Goal: Book appointment/travel/reservation

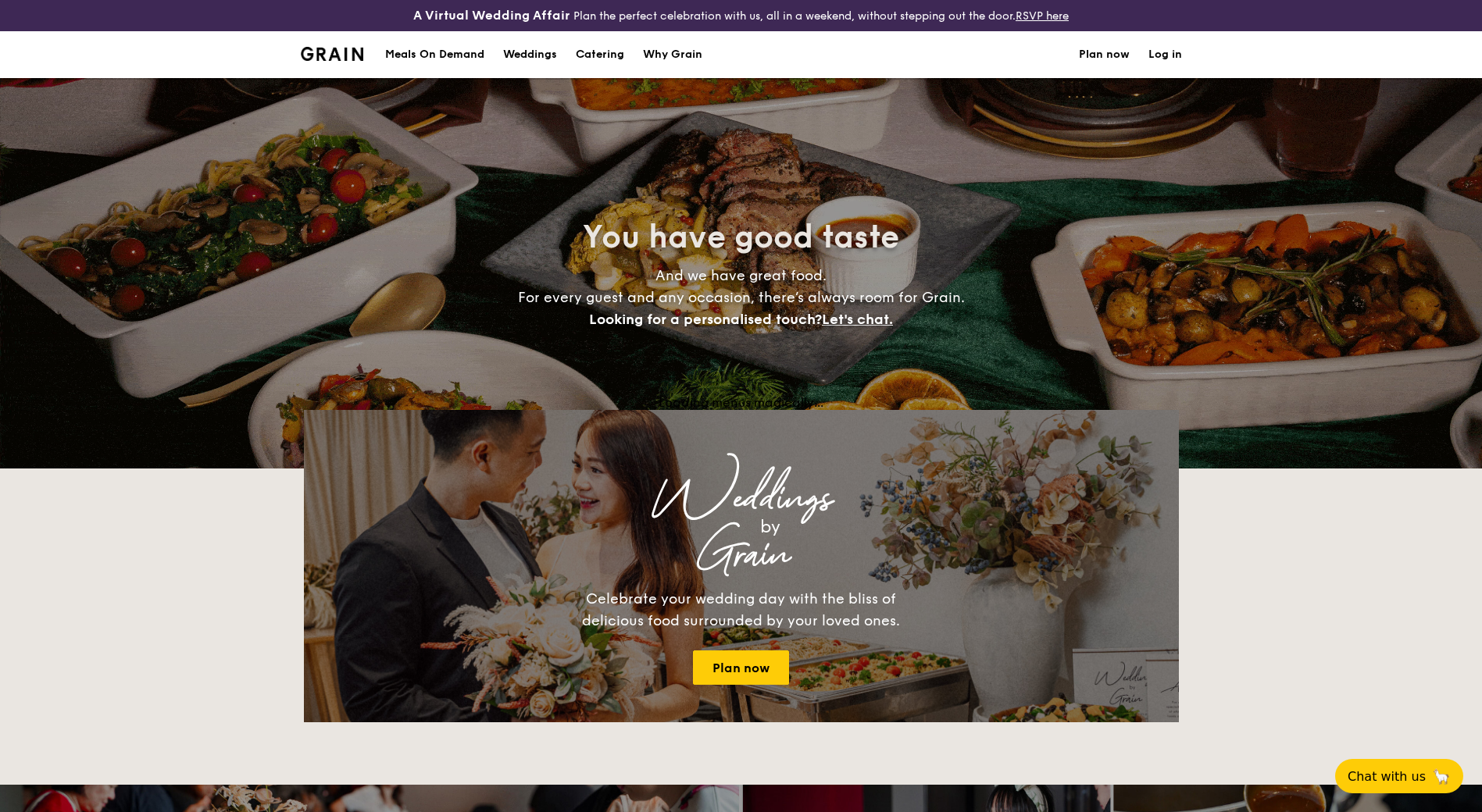
select select
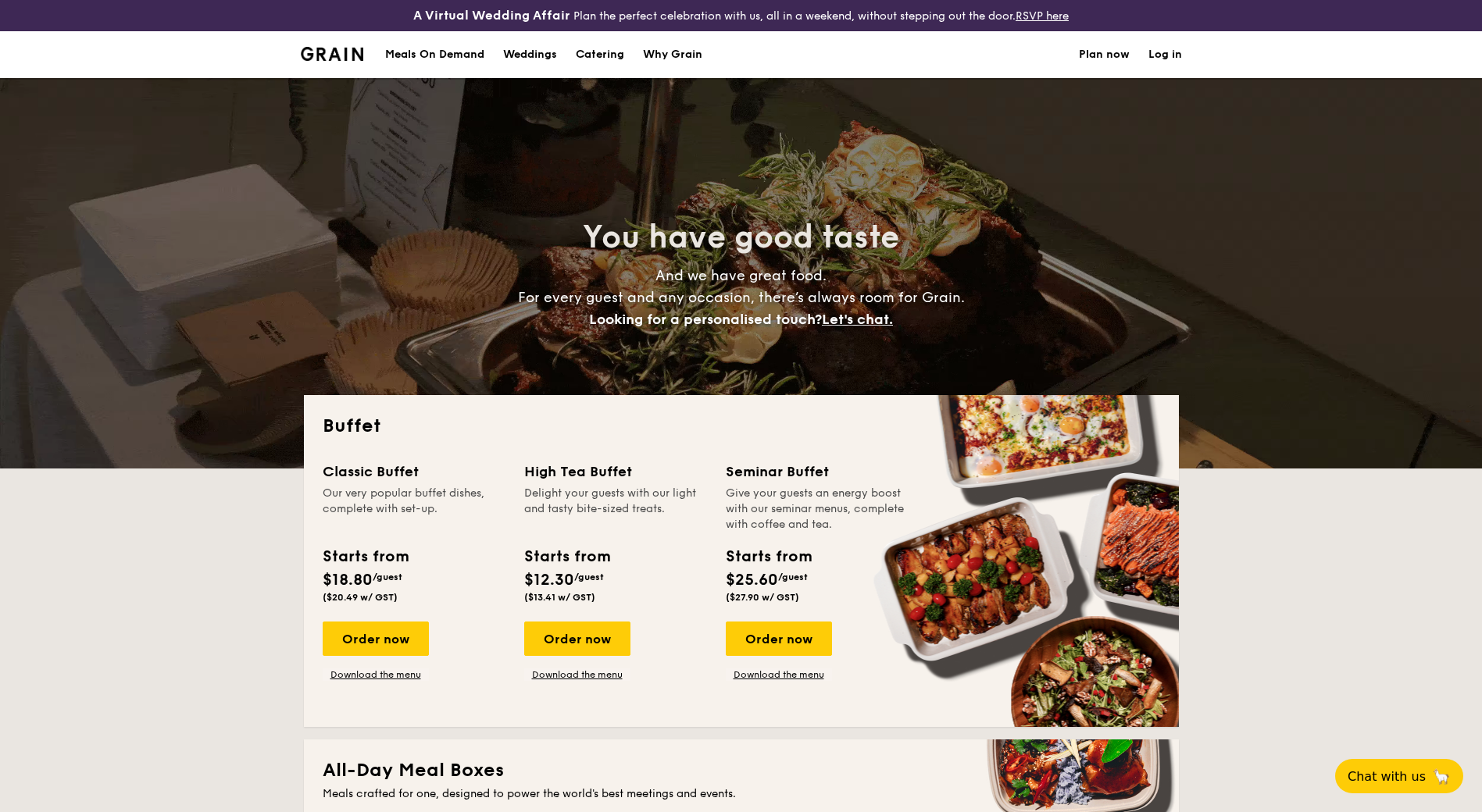
scroll to position [390, 0]
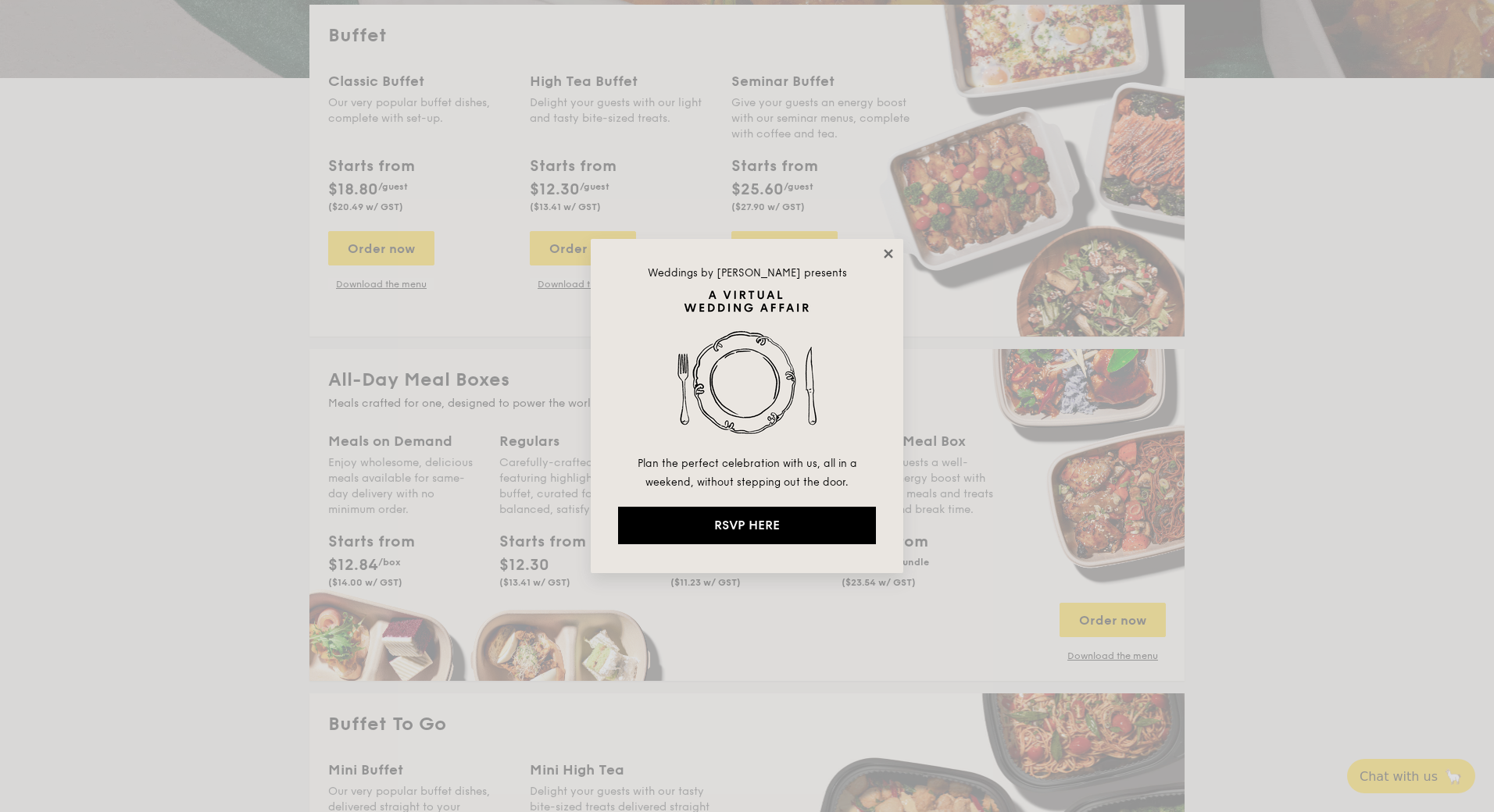
click at [892, 253] on icon at bounding box center [888, 254] width 14 height 14
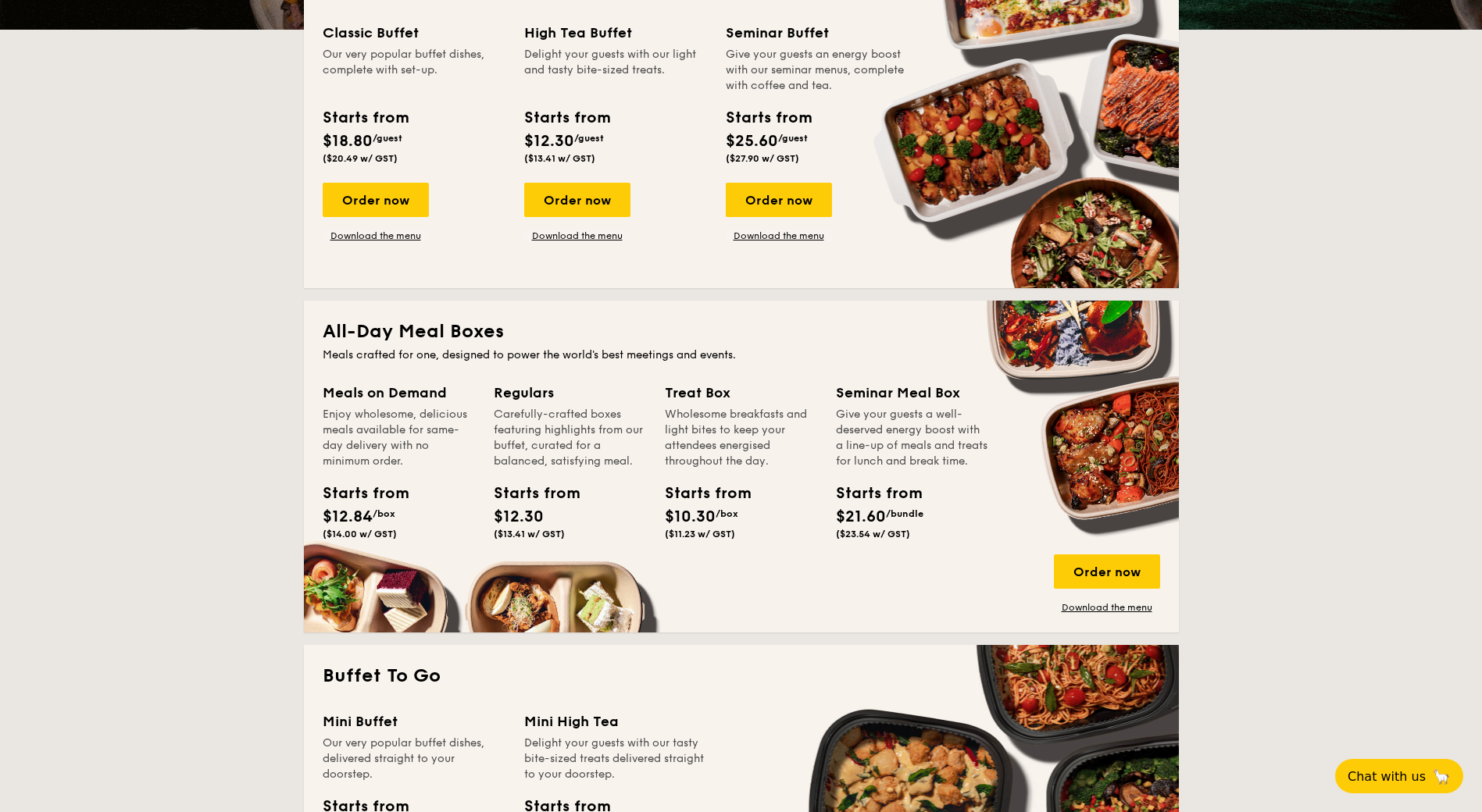
scroll to position [469, 0]
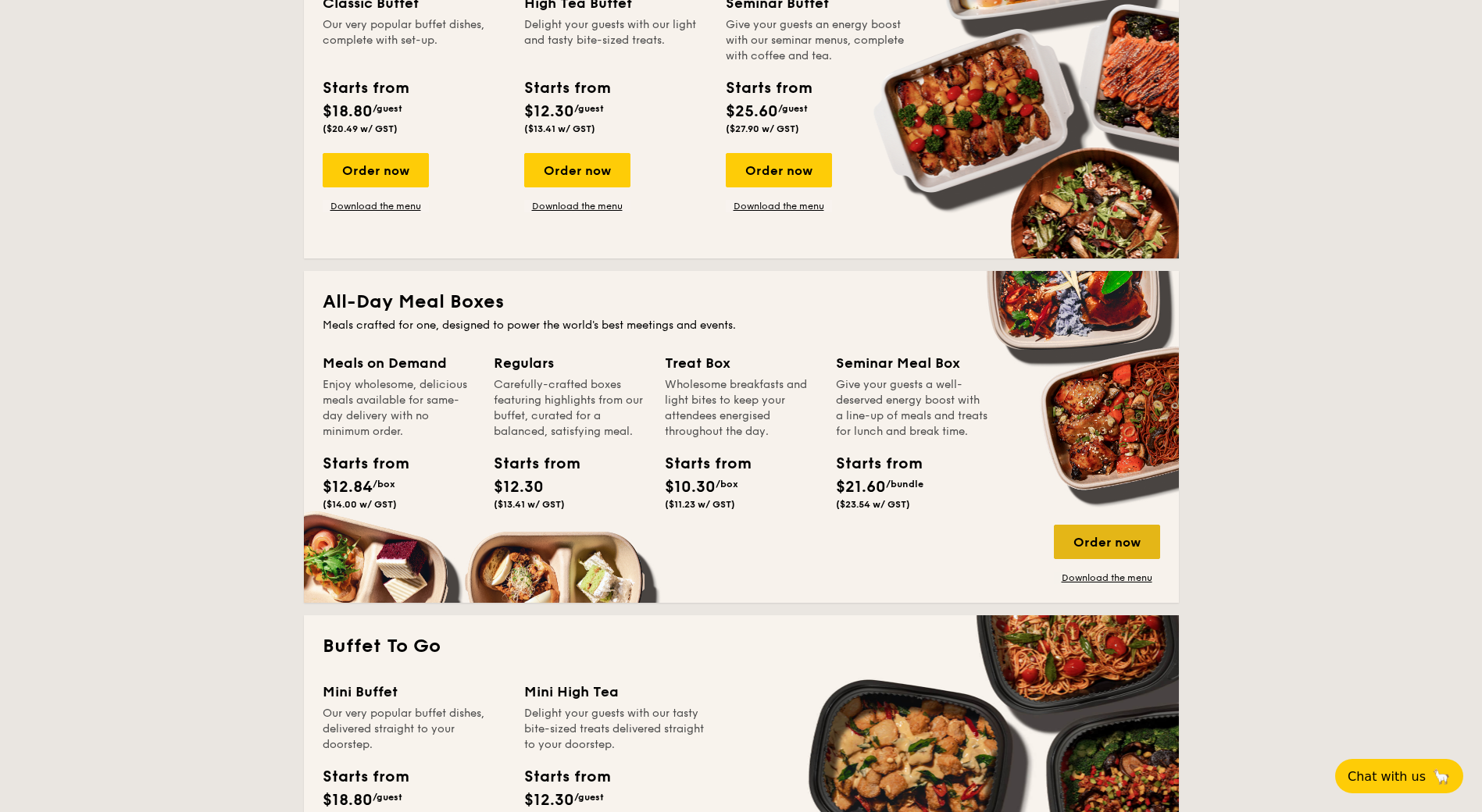
click at [1113, 544] on div "Order now" at bounding box center [1107, 542] width 107 height 35
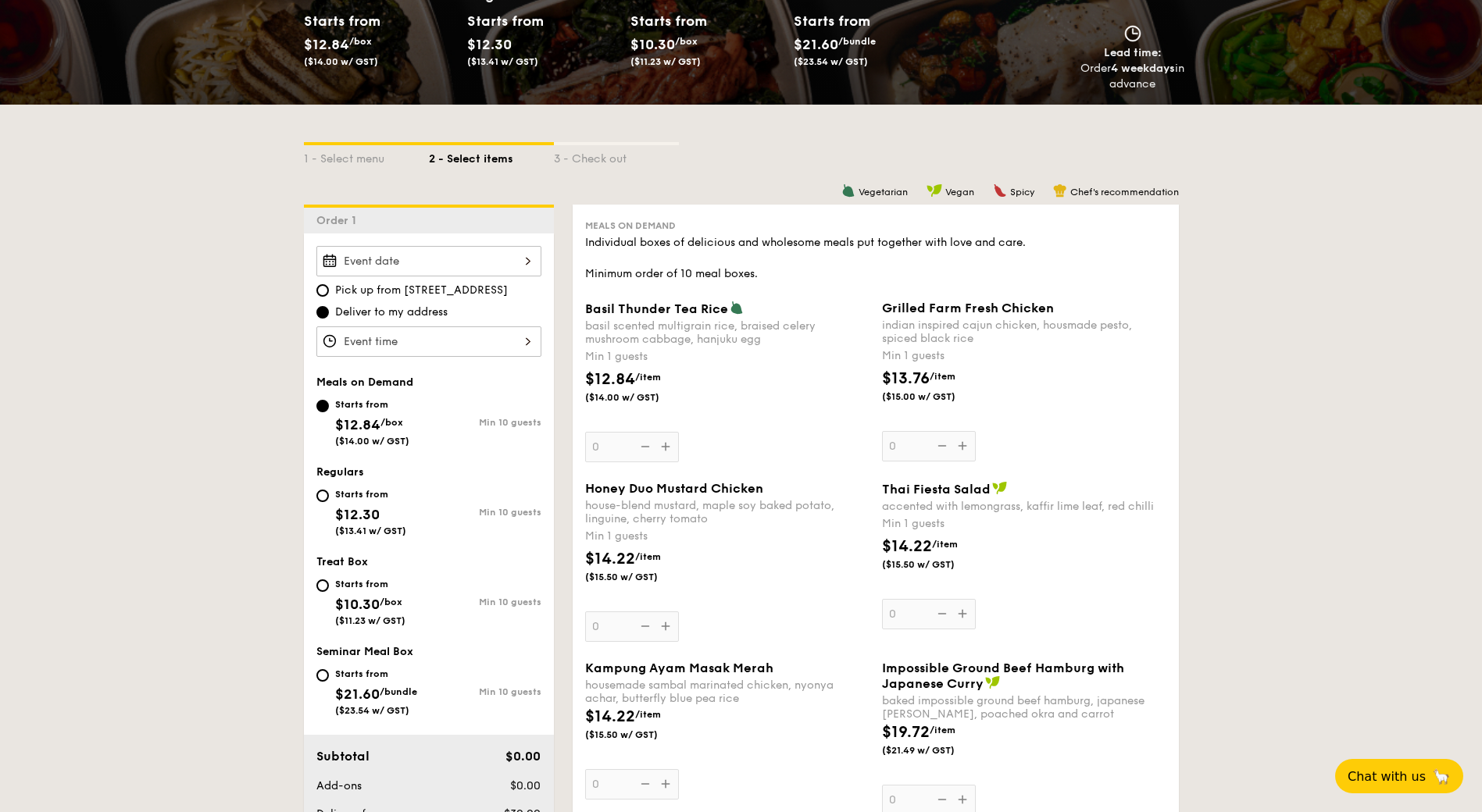
scroll to position [312, 0]
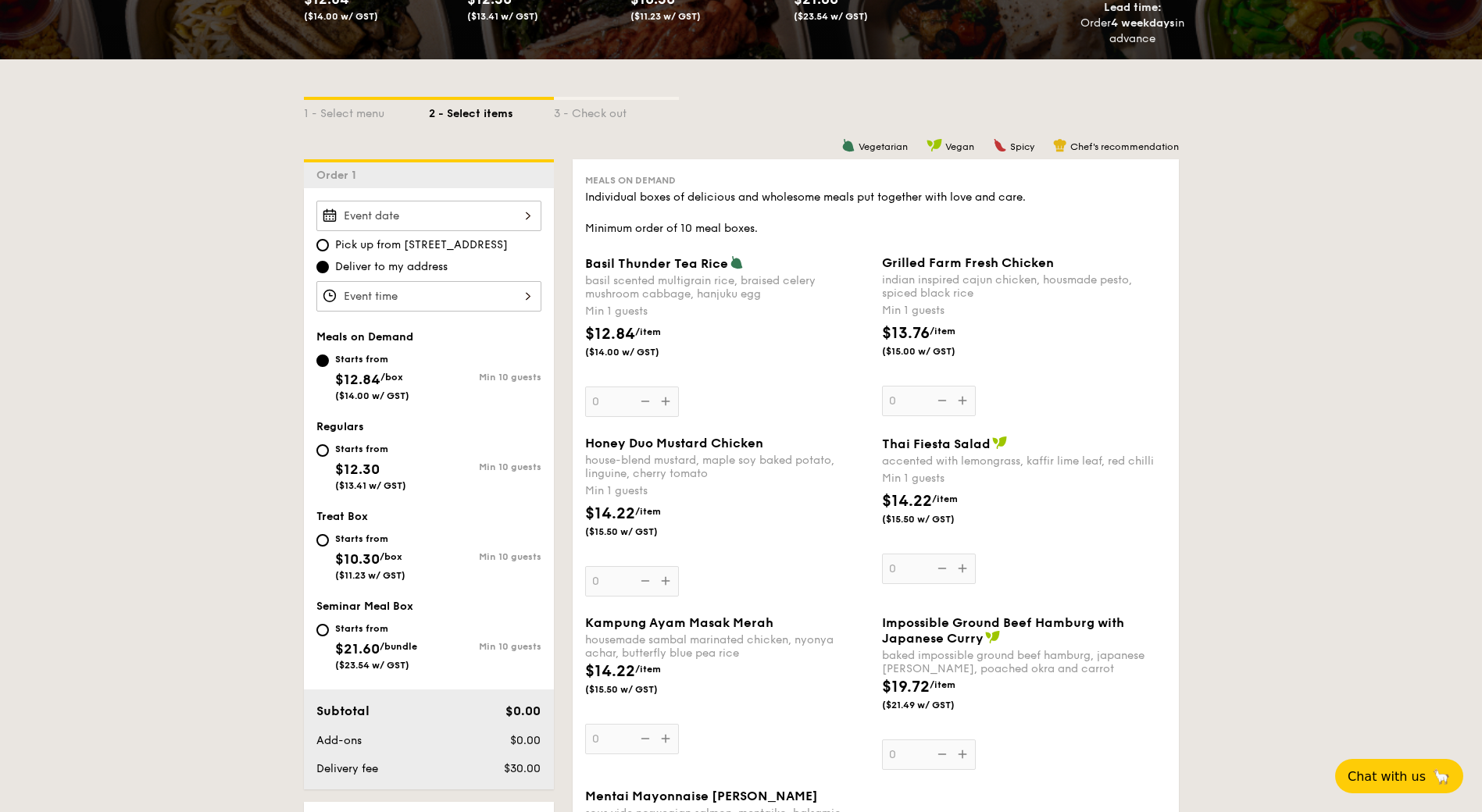
click at [506, 210] on input "Basil Thunder Tea Rice basil scented multigrain rice, braised celery mushroom c…" at bounding box center [429, 216] width 225 height 31
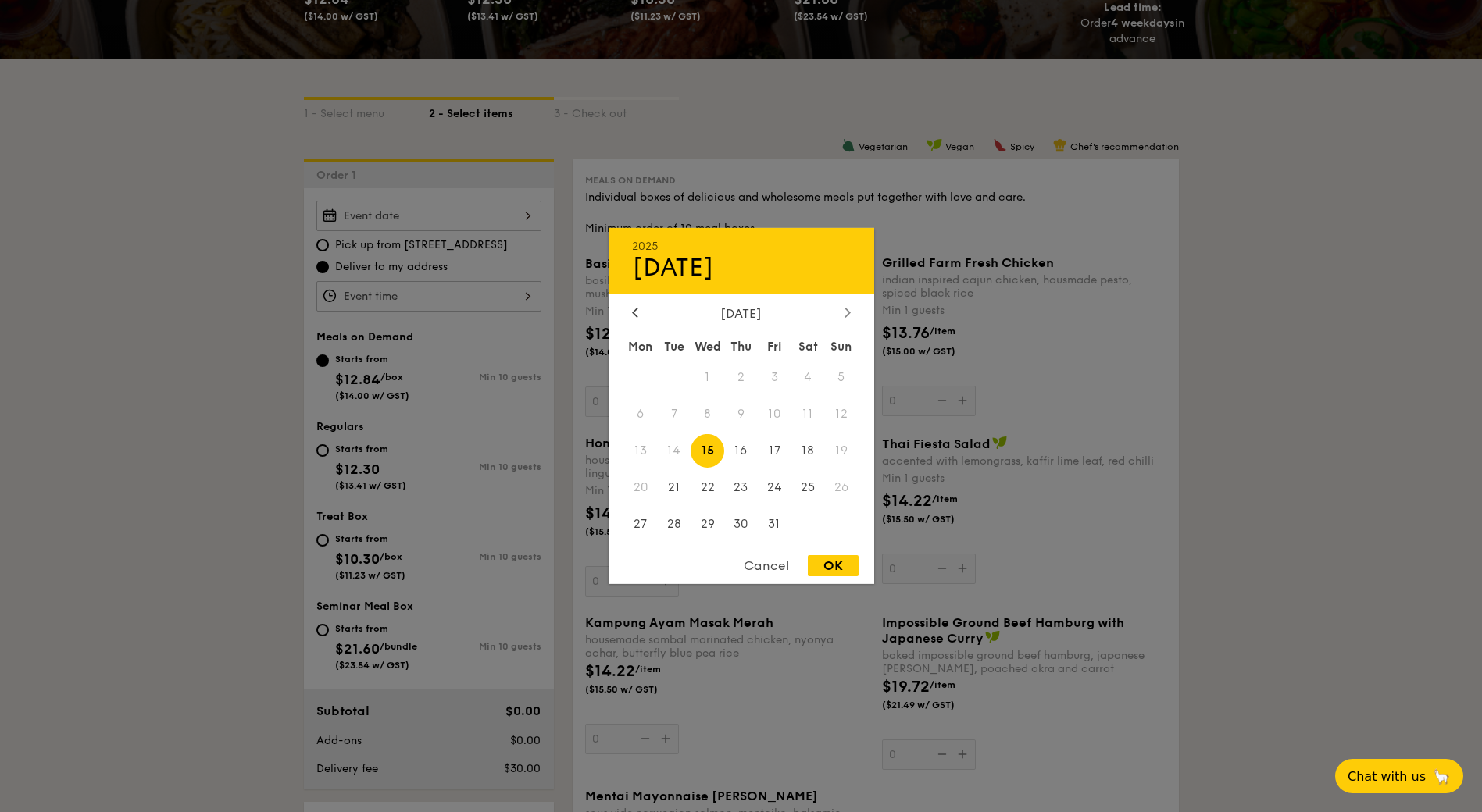
click at [847, 308] on icon at bounding box center [848, 311] width 7 height 11
click at [781, 486] on span "21" at bounding box center [775, 486] width 34 height 34
click at [858, 567] on div "OK" at bounding box center [833, 566] width 51 height 21
type input "[DATE]"
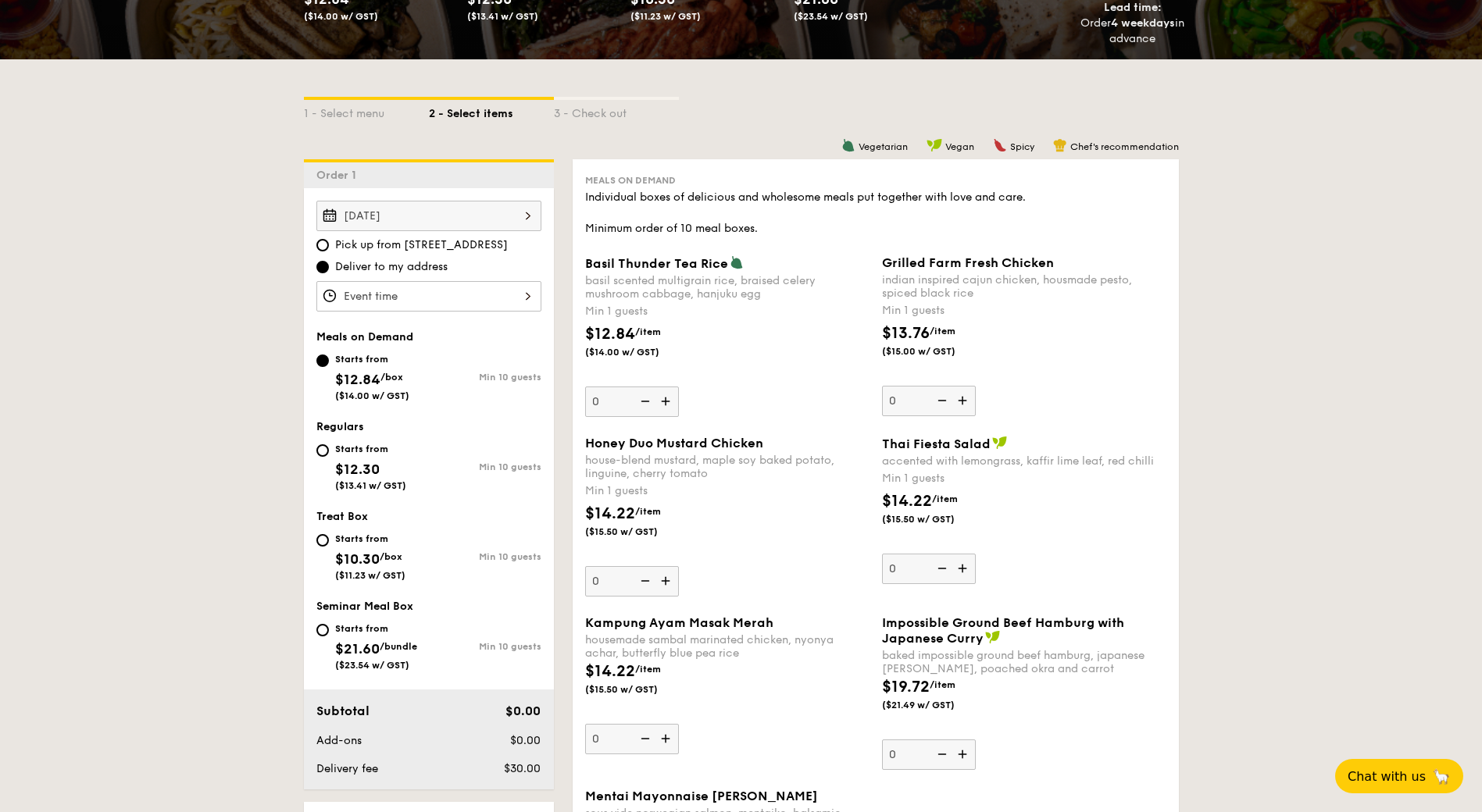
click at [449, 294] on input "Basil Thunder Tea Rice basil scented multigrain rice, braised celery mushroom c…" at bounding box center [429, 297] width 225 height 31
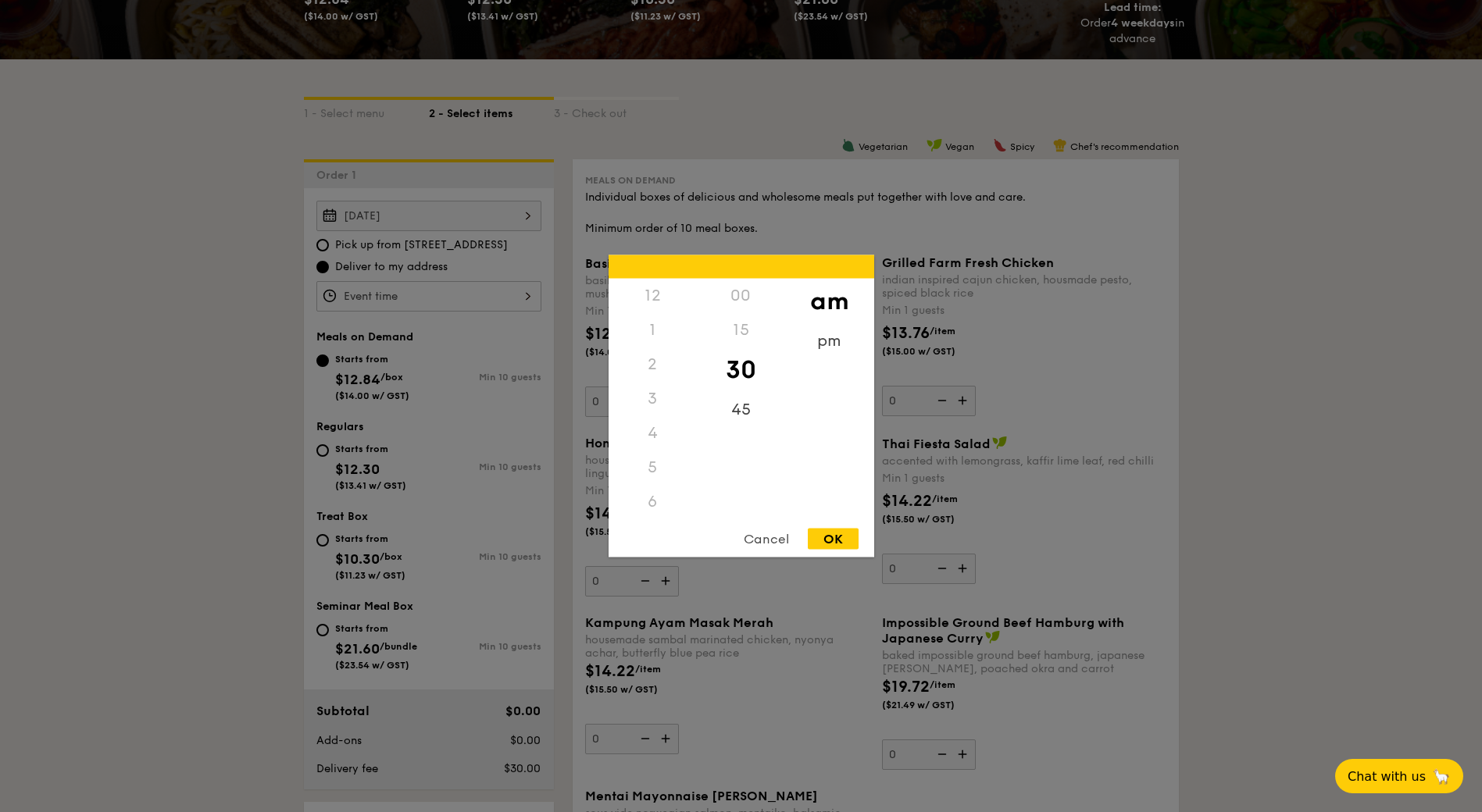
scroll to position [172, 0]
click at [657, 511] on div "11" at bounding box center [653, 518] width 88 height 45
click at [742, 406] on div "45" at bounding box center [741, 415] width 88 height 45
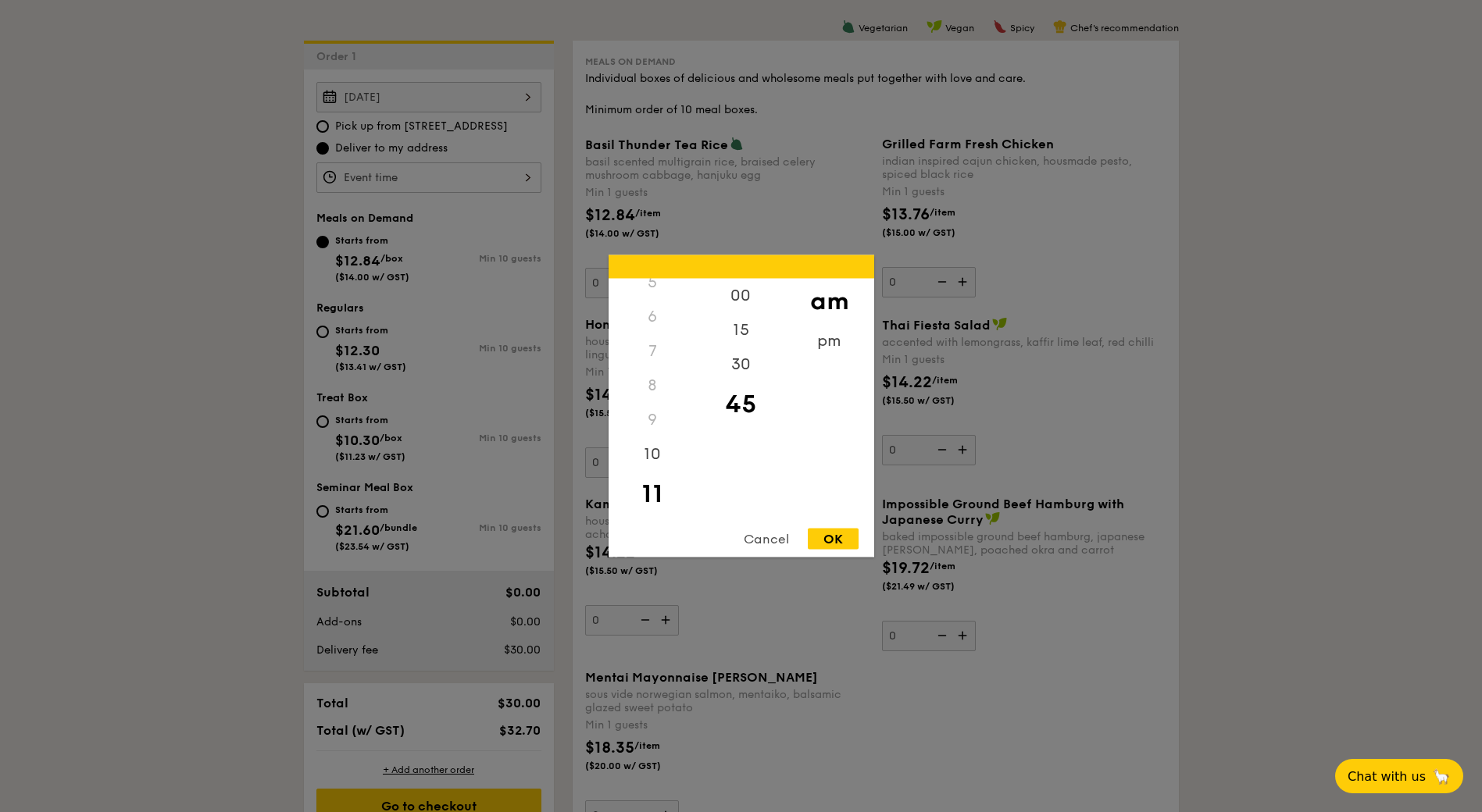
scroll to position [625, 0]
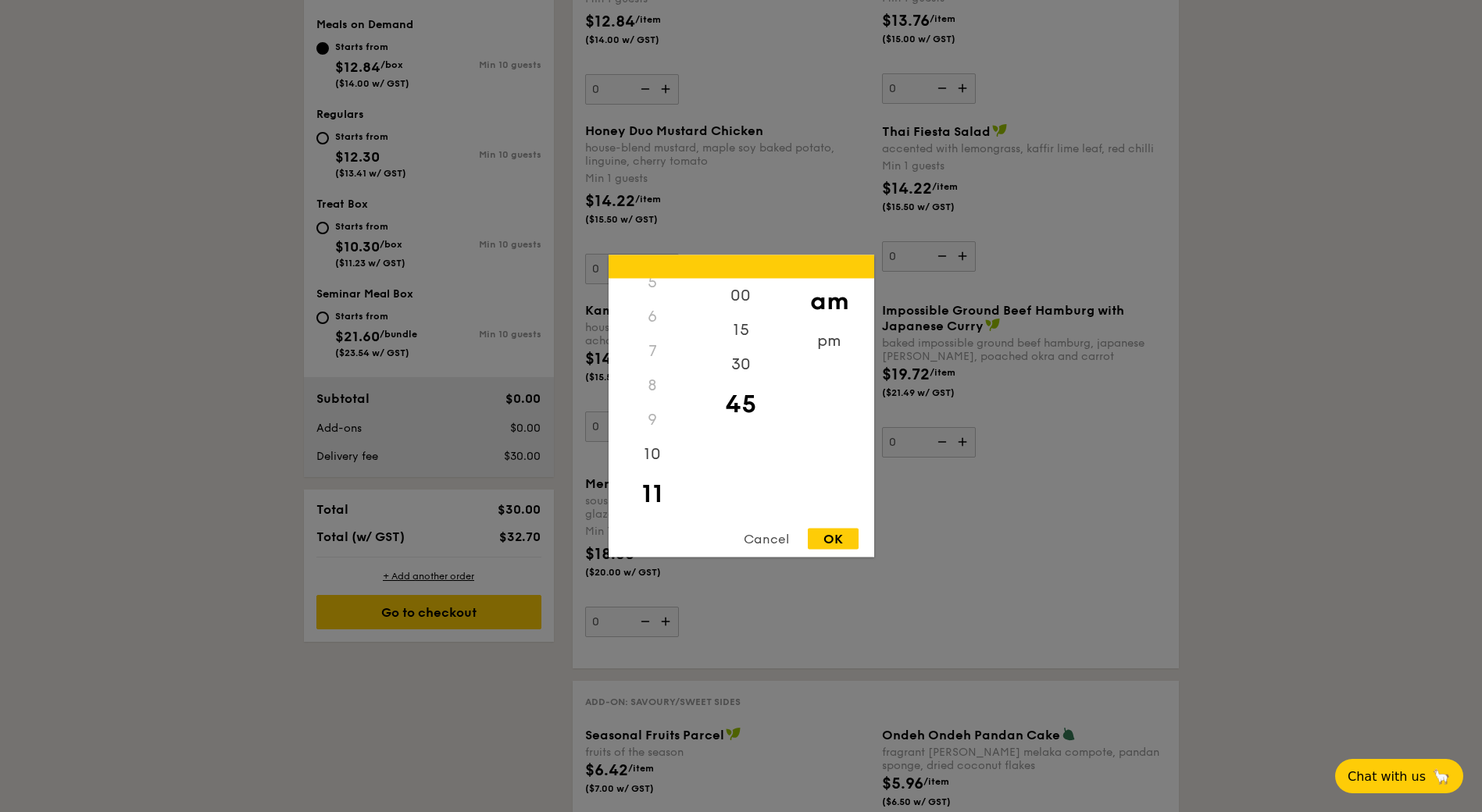
click at [834, 536] on div "OK" at bounding box center [833, 539] width 51 height 21
type input "11:45AM"
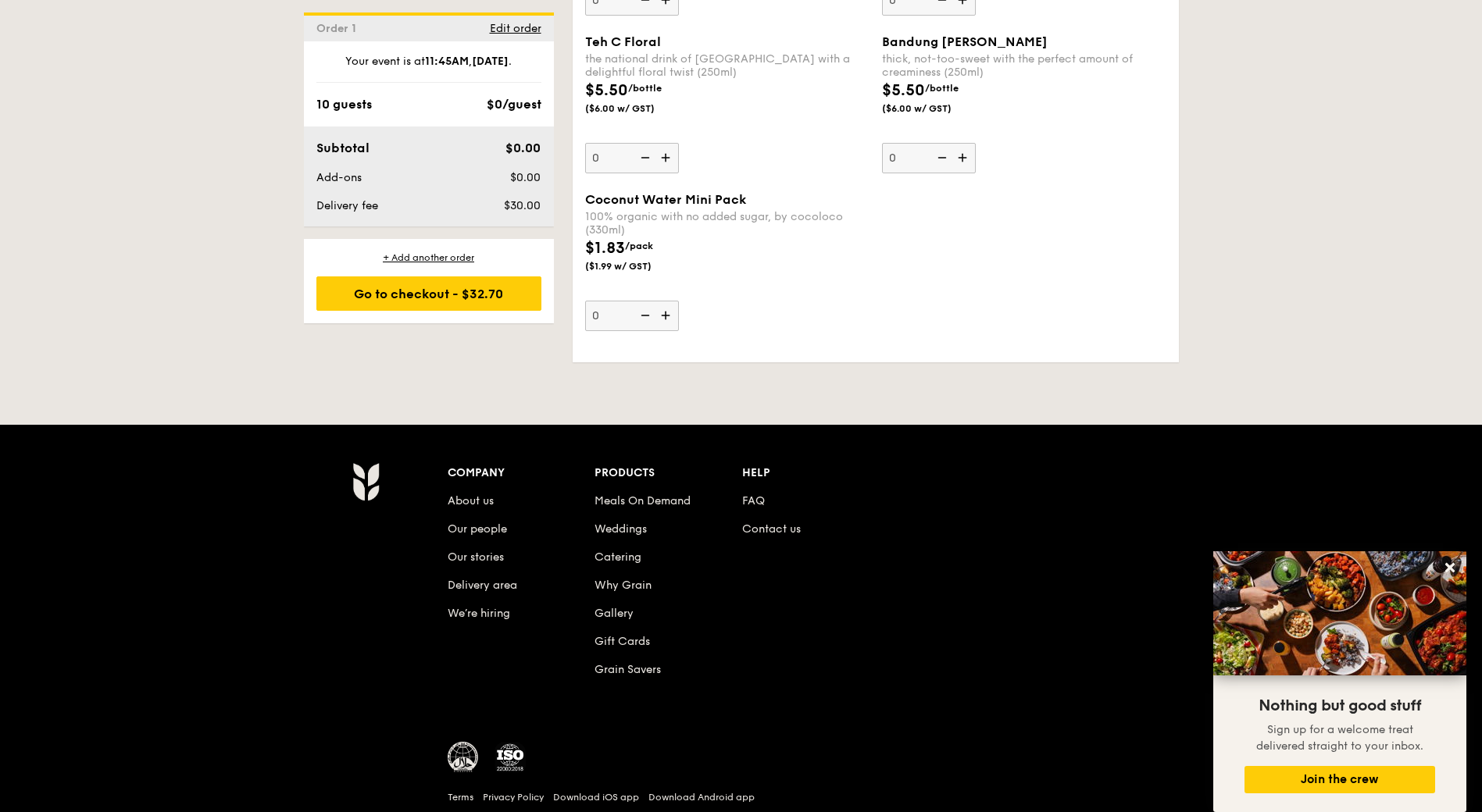
scroll to position [3173, 0]
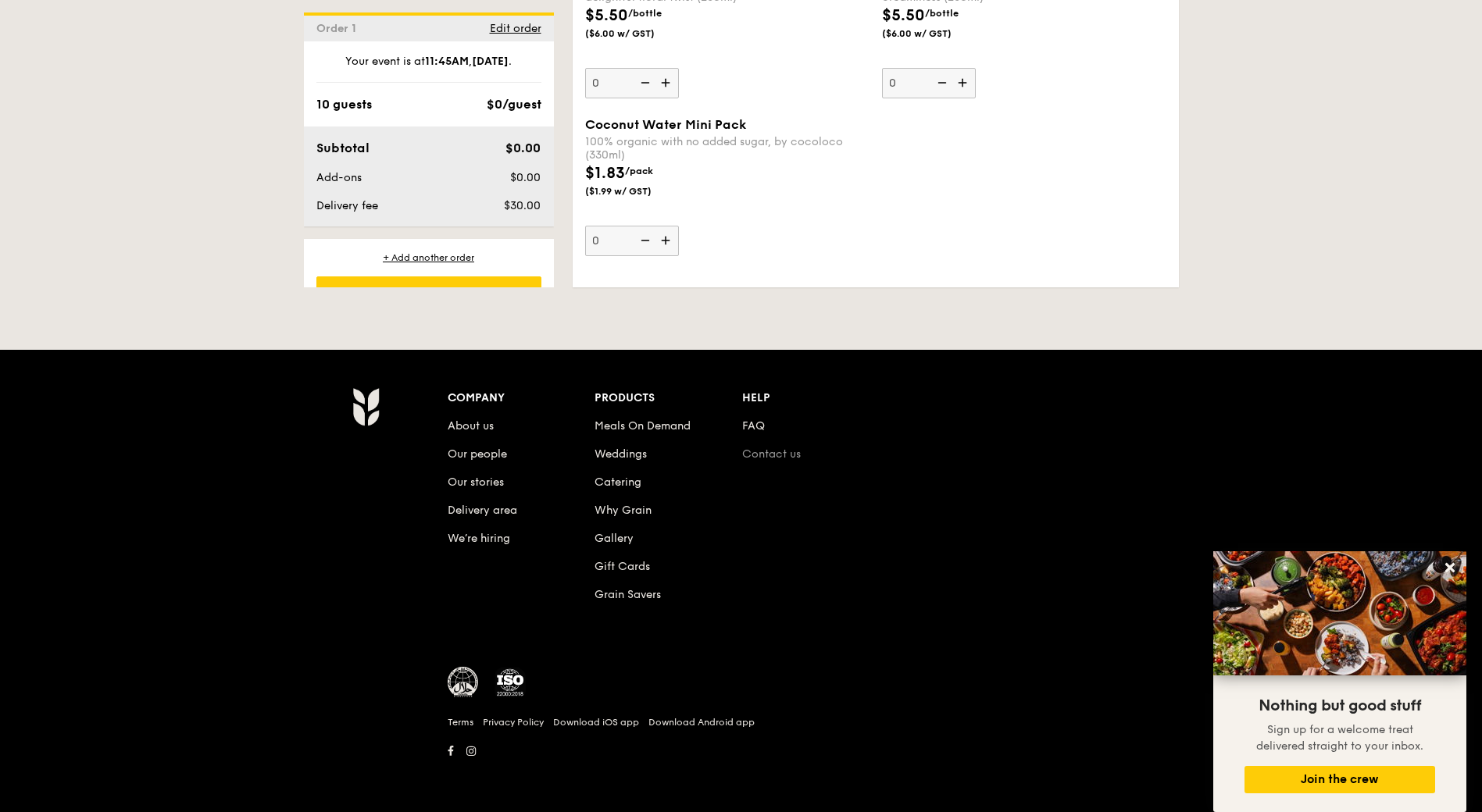
click at [774, 450] on link "Contact us" at bounding box center [771, 455] width 59 height 13
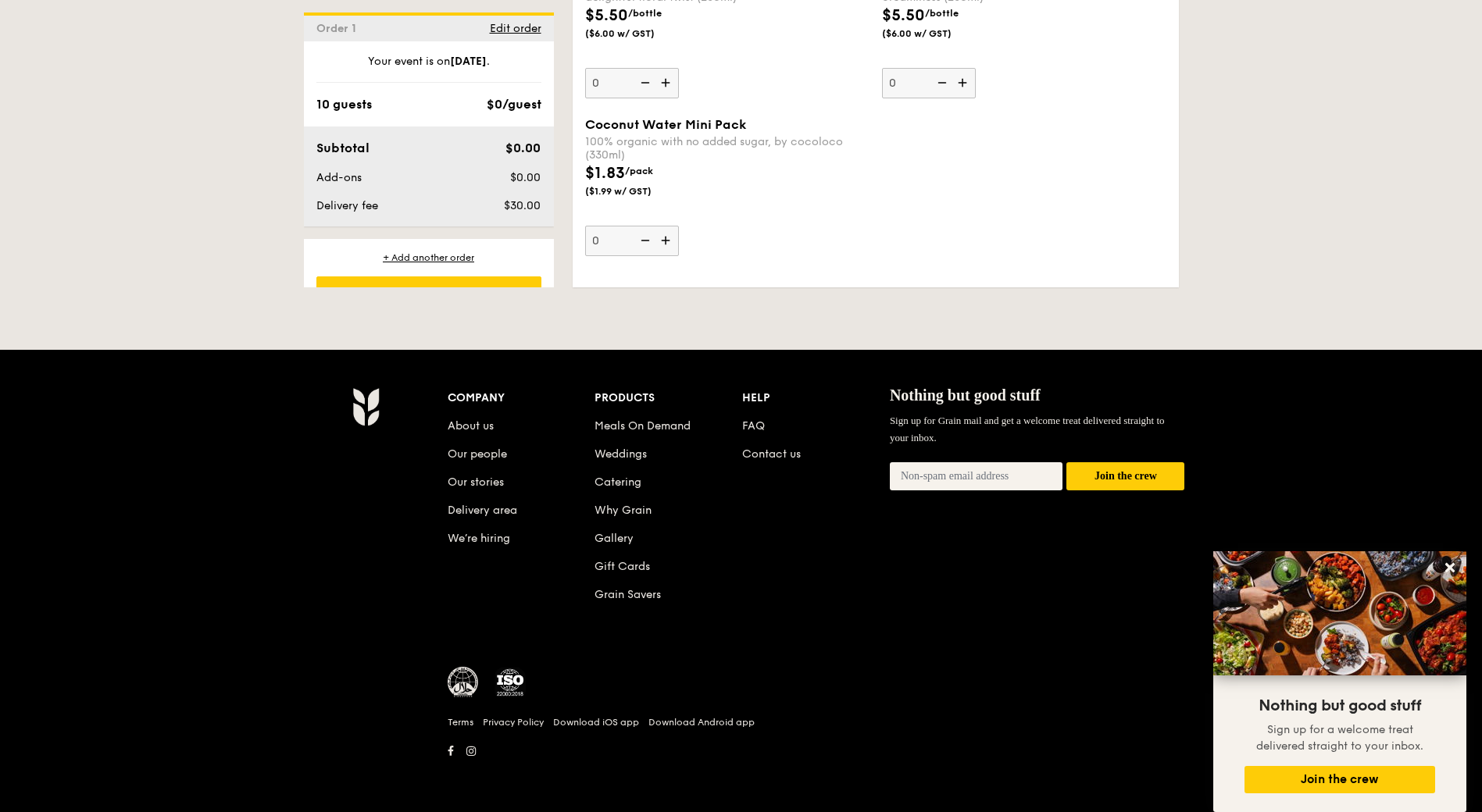
click at [942, 570] on div "Company About us Our people Our stories Delivery area We’re hiring Products Mea…" at bounding box center [816, 508] width 737 height 242
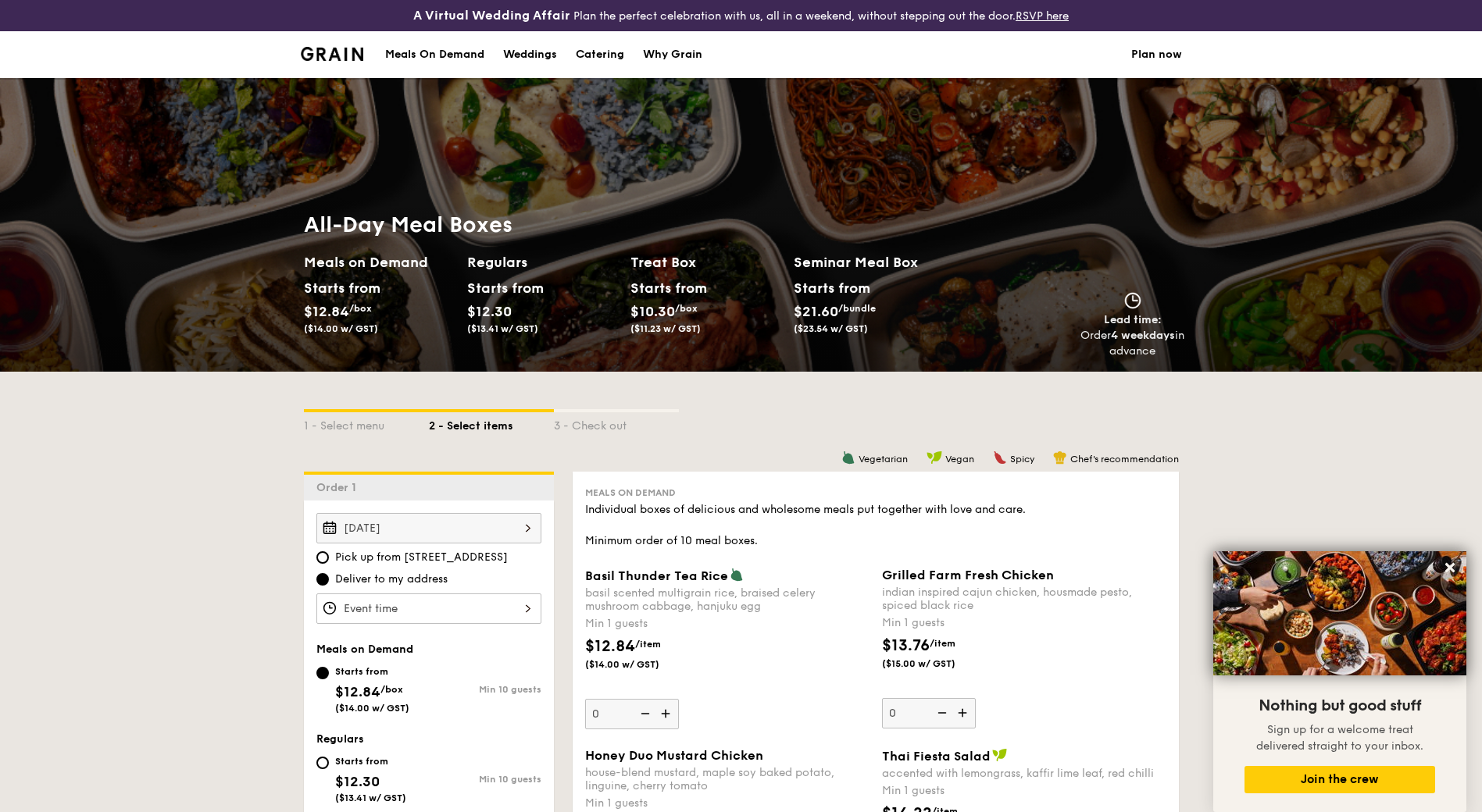
click at [718, 431] on div "1 - Select menu 2 - Select items 3 - Check out" at bounding box center [741, 422] width 876 height 25
